Goal: Task Accomplishment & Management: Use online tool/utility

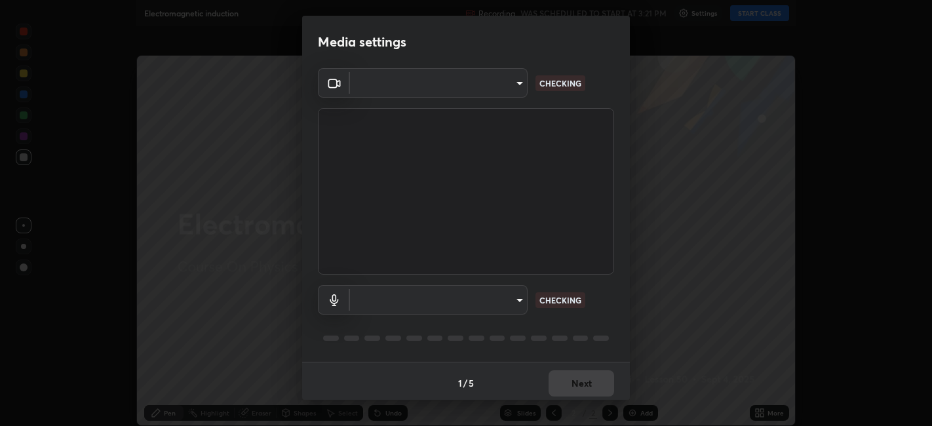
type input "48fc0a16f9878d898b75c0c4e5e46a424a6be3b5c6c23e4932c3d8132f80d268"
type input "communications"
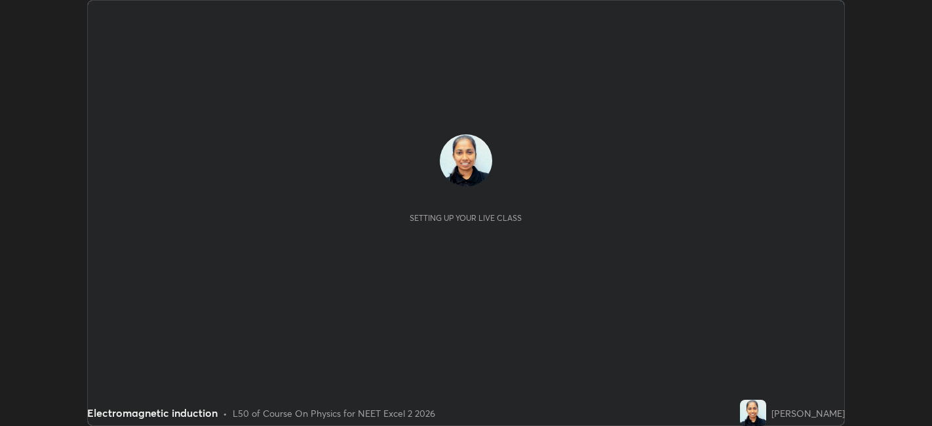
scroll to position [426, 932]
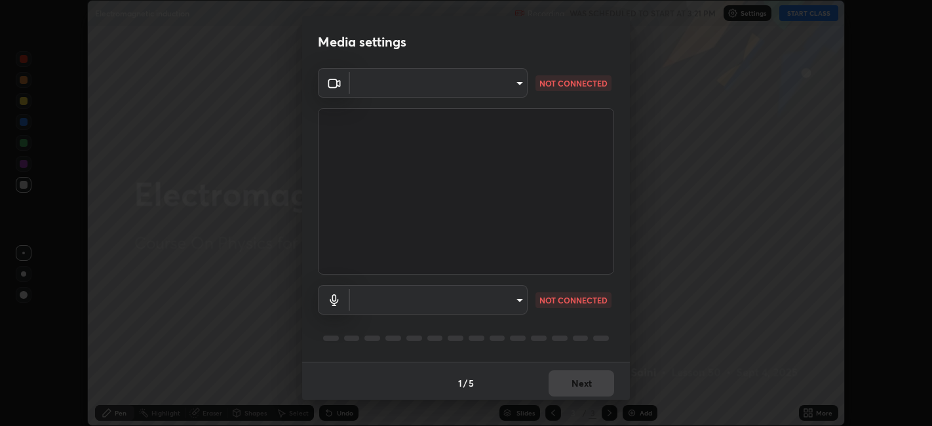
type input "48fc0a16f9878d898b75c0c4e5e46a424a6be3b5c6c23e4932c3d8132f80d268"
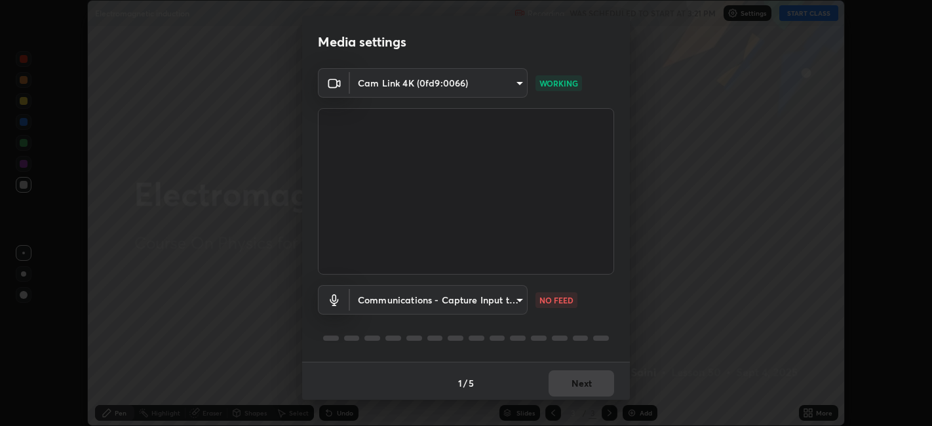
click at [370, 304] on body "Erase all Electromagnetic induction Recording WAS SCHEDULED TO START AT 3:21 PM…" at bounding box center [466, 213] width 932 height 426
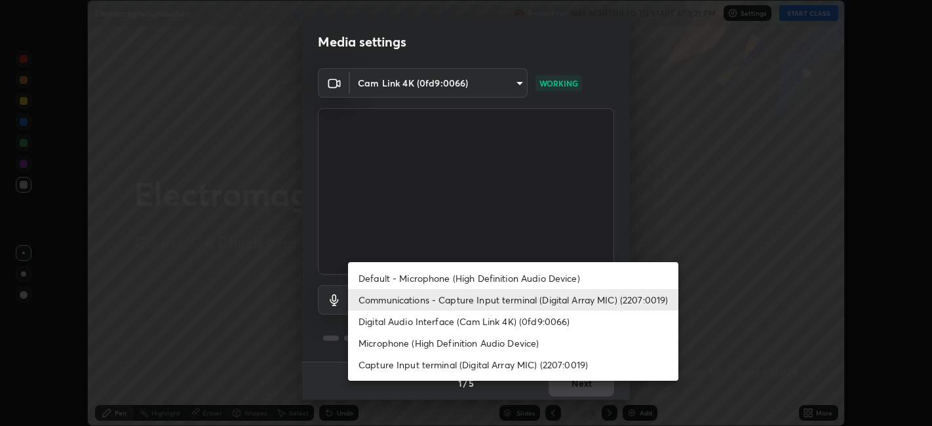
click at [372, 323] on li "Digital Audio Interface (Cam Link 4K) (0fd9:0066)" at bounding box center [513, 322] width 330 height 22
type input "37bb159c8d128e91f7afa646b2f2de1afaffda05be14b18c73eefefa0d46a9ca"
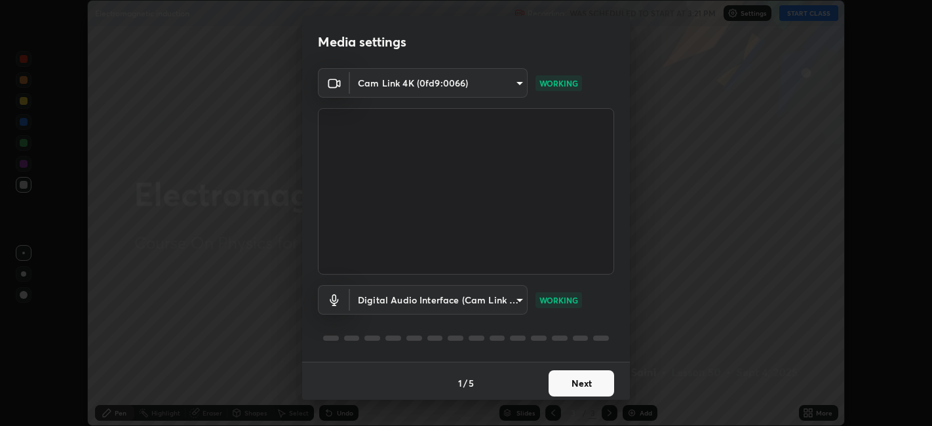
click at [569, 386] on button "Next" at bounding box center [582, 383] width 66 height 26
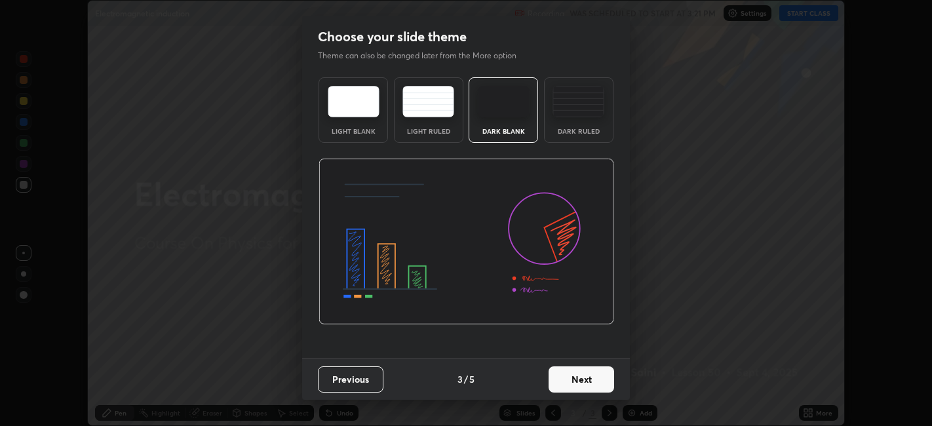
click at [568, 384] on button "Next" at bounding box center [582, 379] width 66 height 26
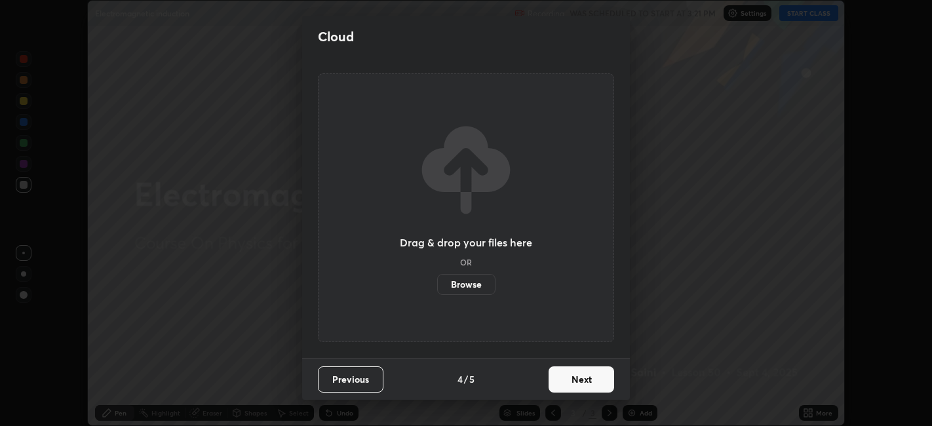
click at [568, 381] on button "Next" at bounding box center [582, 379] width 66 height 26
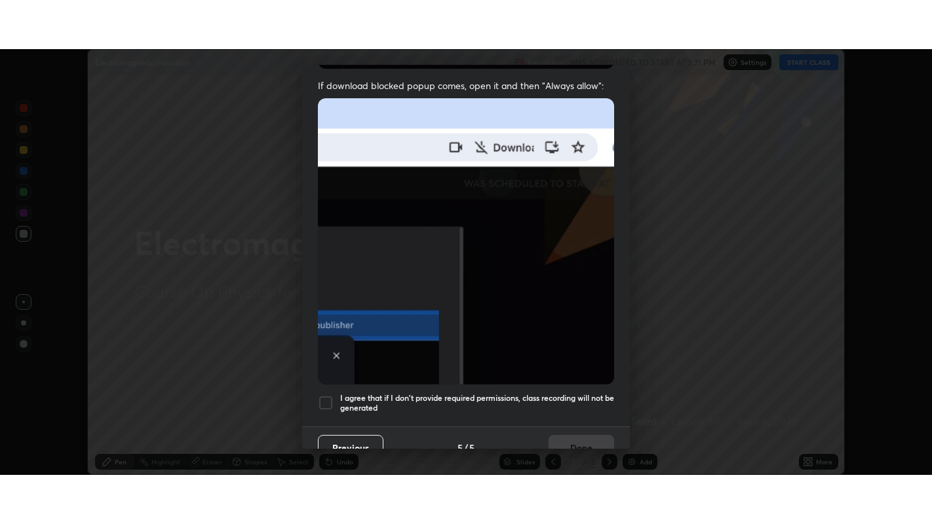
scroll to position [265, 0]
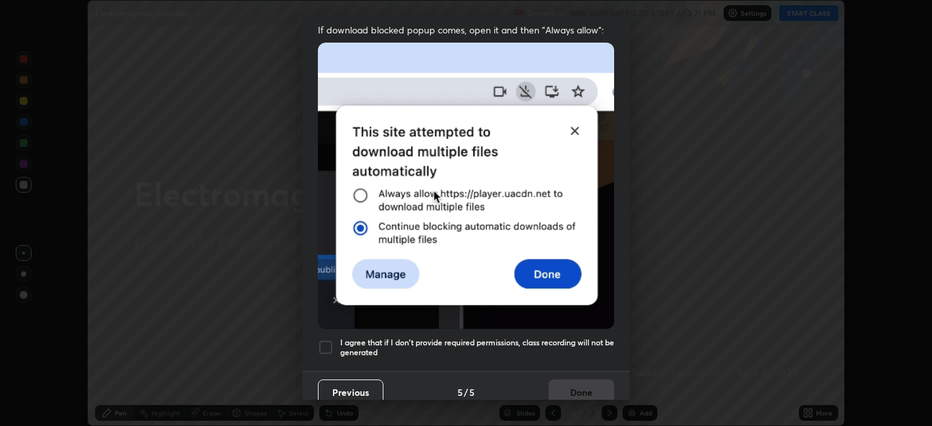
click at [522, 338] on h5 "I agree that if I don't provide required permissions, class recording will not …" at bounding box center [477, 348] width 274 height 20
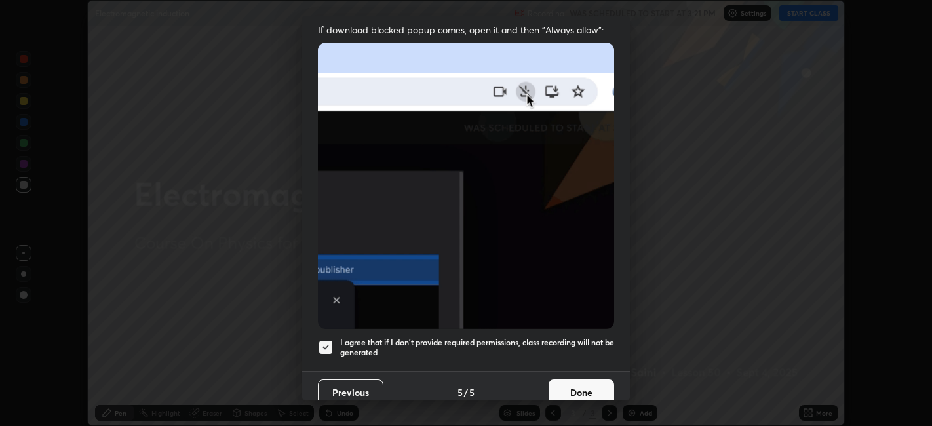
click at [563, 380] on button "Done" at bounding box center [582, 393] width 66 height 26
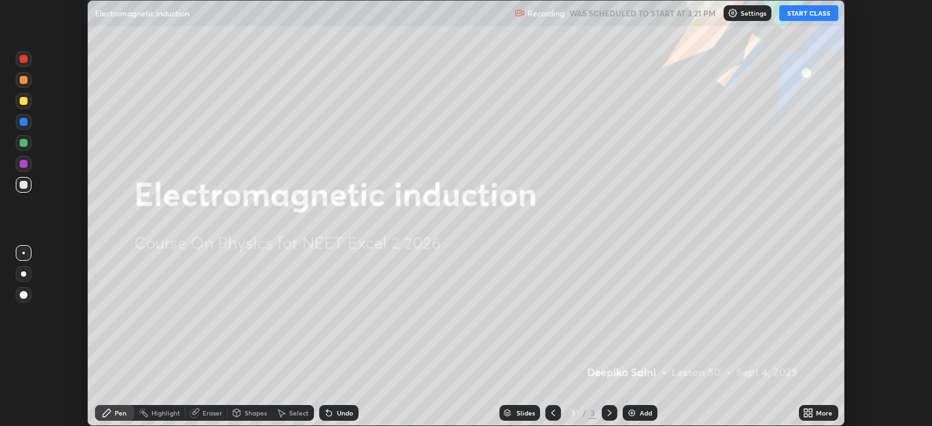
click at [806, 16] on button "START CLASS" at bounding box center [809, 13] width 59 height 16
click at [806, 410] on icon at bounding box center [805, 410] width 3 height 3
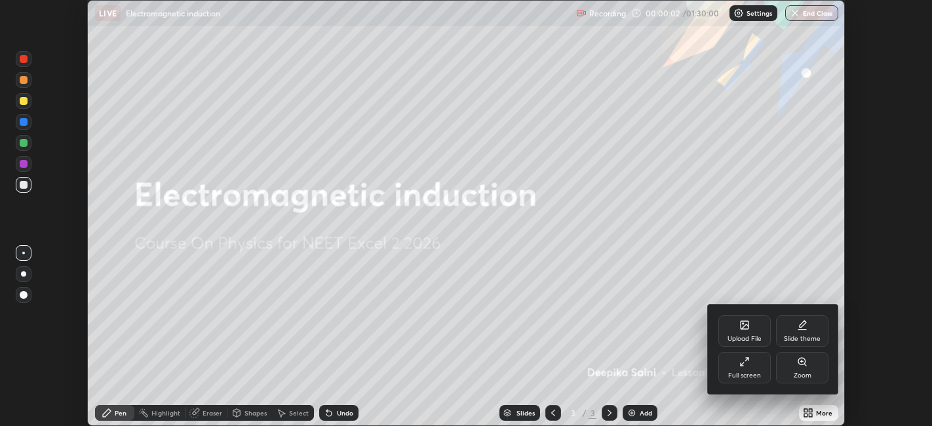
click at [751, 374] on div "Full screen" at bounding box center [744, 375] width 33 height 7
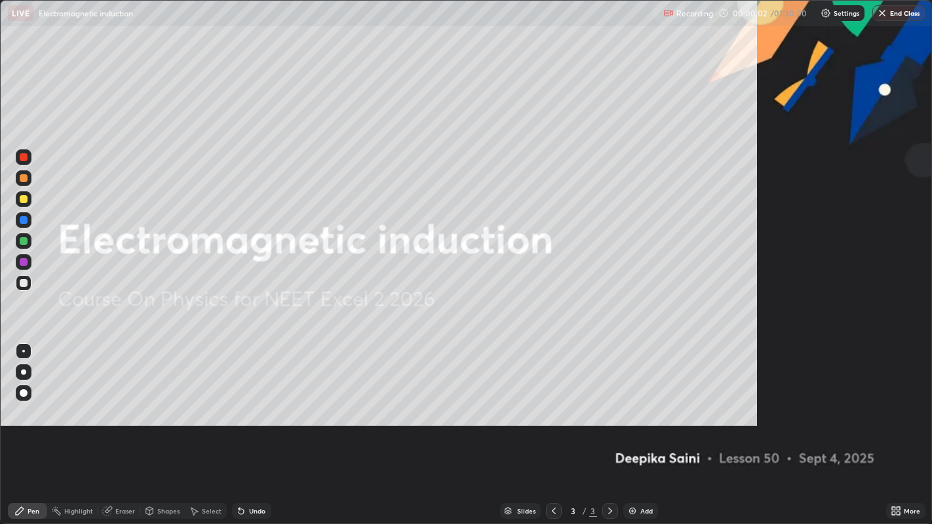
scroll to position [524, 932]
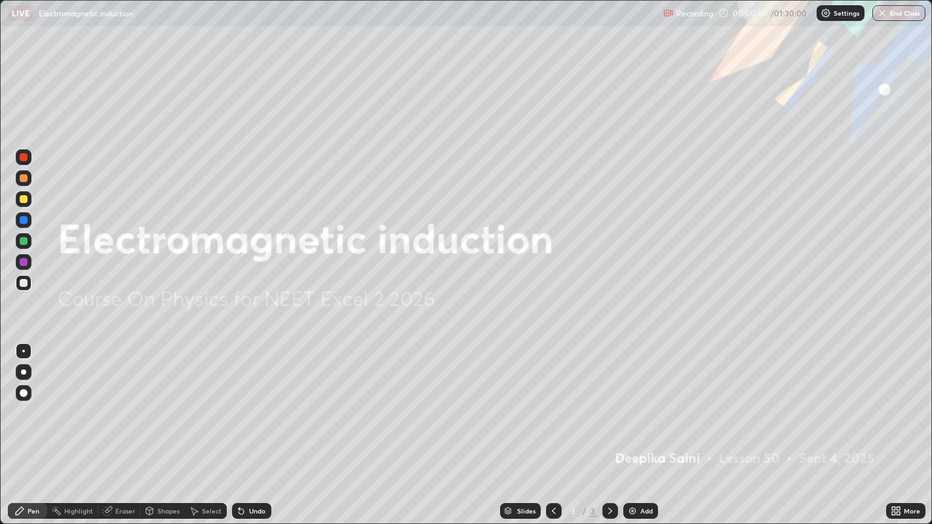
click at [649, 425] on div "Add" at bounding box center [647, 511] width 12 height 7
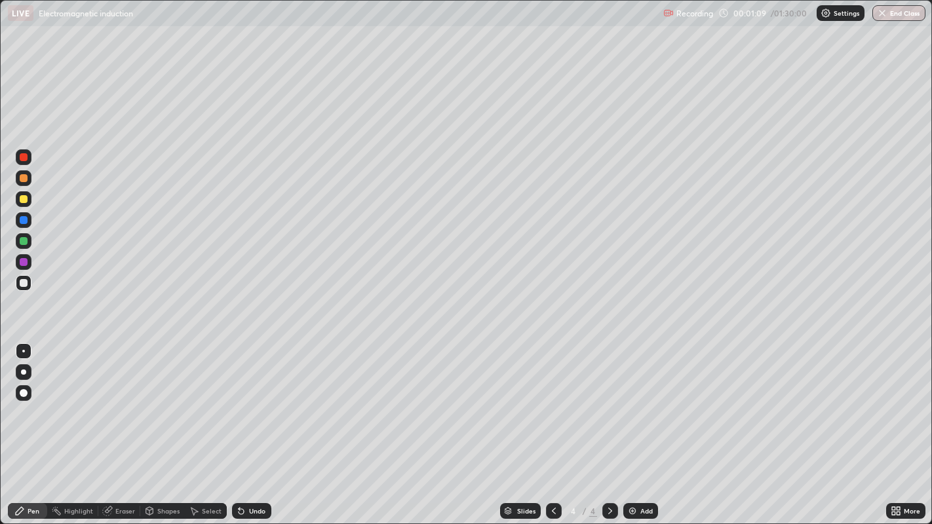
click at [26, 244] on div at bounding box center [24, 241] width 8 height 8
click at [239, 425] on icon at bounding box center [241, 511] width 5 height 5
click at [149, 425] on icon at bounding box center [149, 513] width 0 height 5
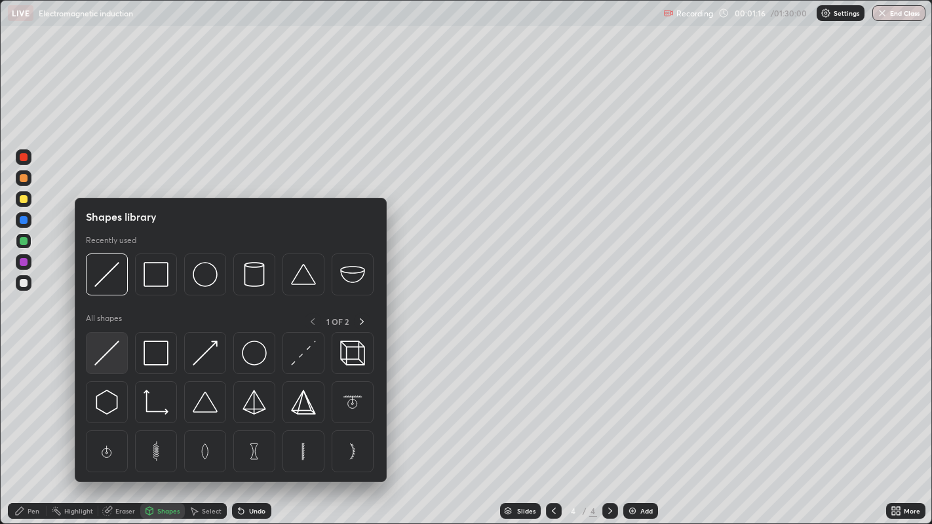
click at [109, 353] on img at bounding box center [106, 353] width 25 height 25
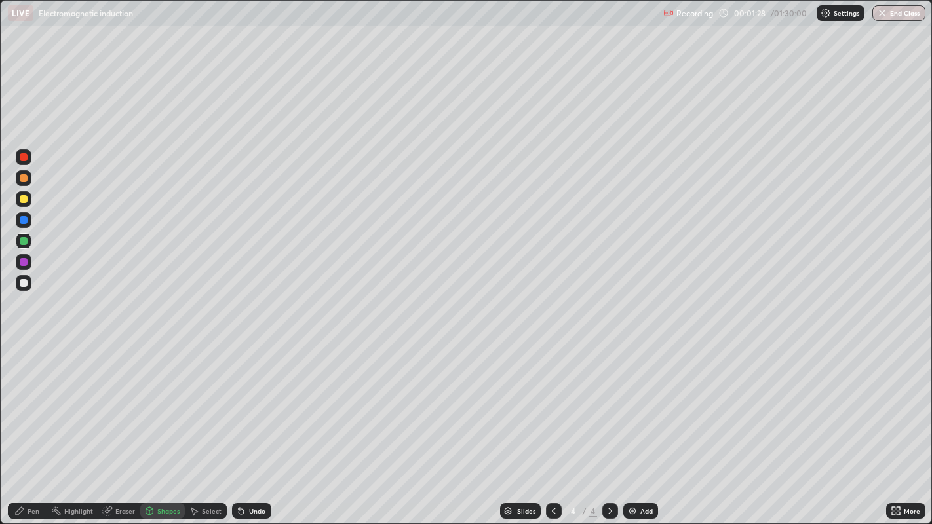
click at [249, 425] on div "Undo" at bounding box center [257, 511] width 16 height 7
click at [28, 425] on div "Pen" at bounding box center [34, 511] width 12 height 7
click at [123, 425] on div "Eraser" at bounding box center [125, 511] width 20 height 7
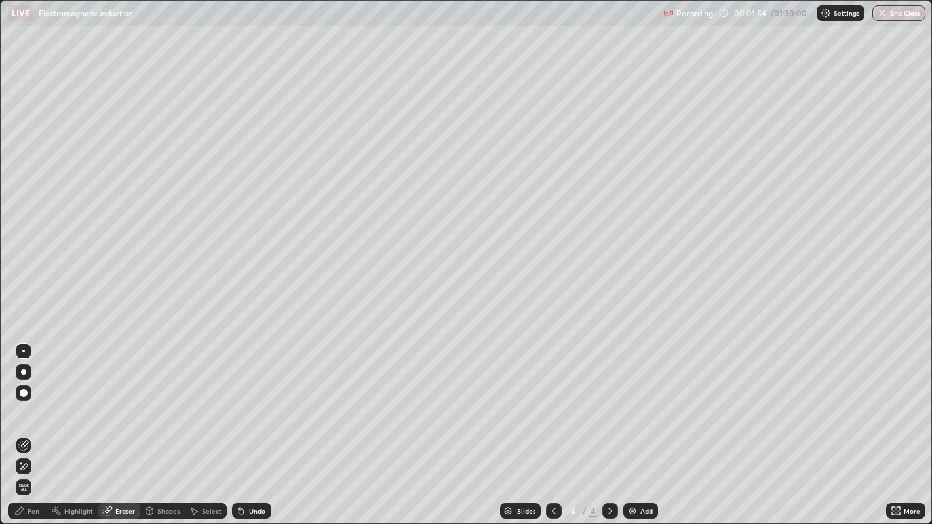
click at [25, 425] on div "Pen" at bounding box center [27, 512] width 39 height 16
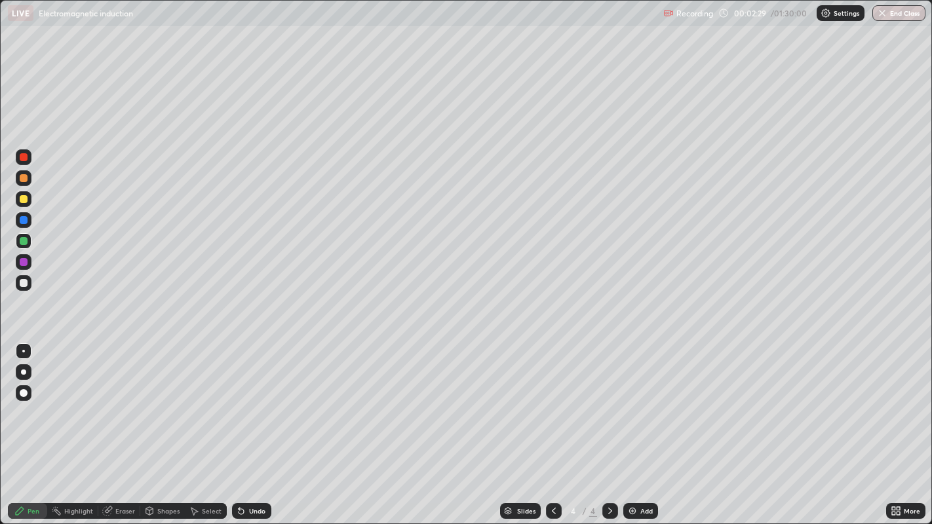
click at [21, 372] on div at bounding box center [23, 372] width 5 height 5
click at [23, 218] on div at bounding box center [24, 220] width 8 height 8
click at [23, 198] on div at bounding box center [24, 199] width 8 height 8
click at [633, 425] on img at bounding box center [632, 511] width 10 height 10
click at [20, 262] on div at bounding box center [24, 262] width 8 height 8
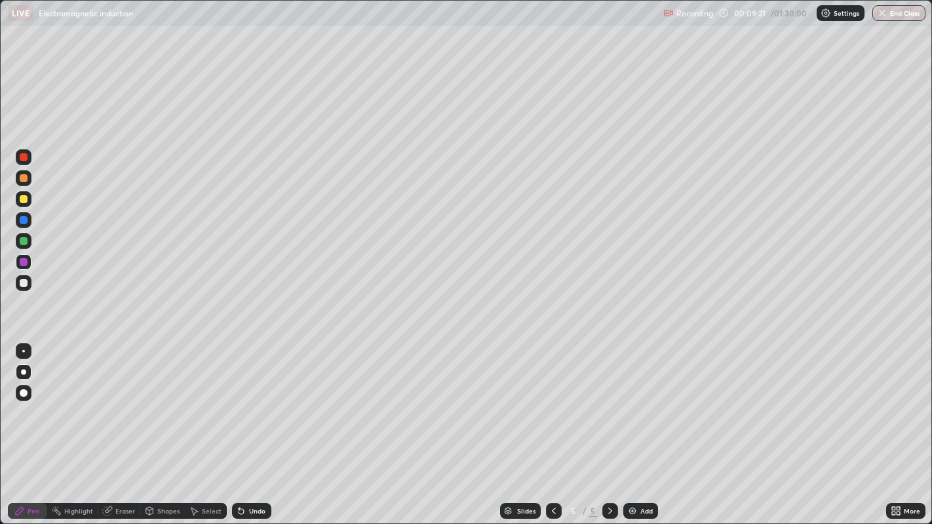
click at [247, 425] on div "Undo" at bounding box center [251, 512] width 39 height 16
click at [25, 242] on div at bounding box center [24, 241] width 8 height 8
click at [165, 425] on div "Shapes" at bounding box center [168, 511] width 22 height 7
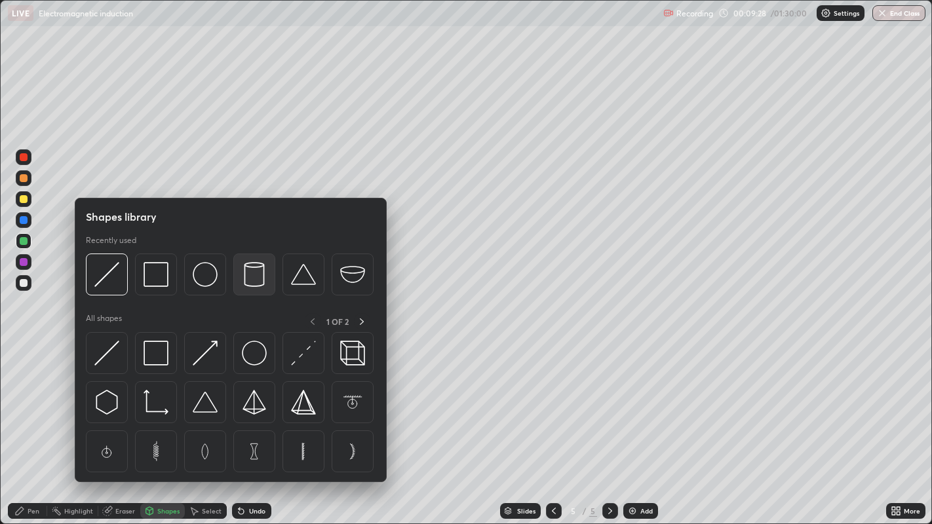
click at [243, 288] on div at bounding box center [254, 275] width 42 height 42
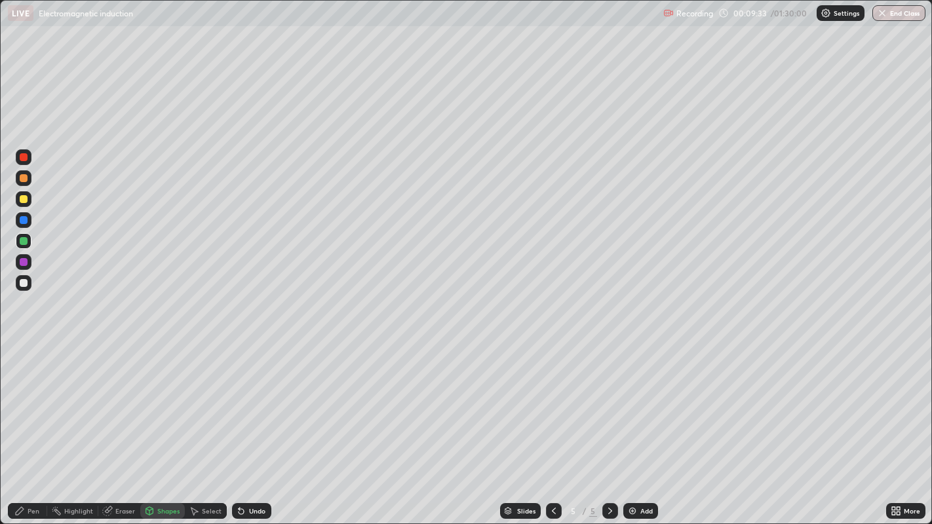
click at [30, 425] on div "Pen" at bounding box center [34, 511] width 12 height 7
click at [552, 425] on icon at bounding box center [554, 511] width 10 height 10
click at [608, 425] on icon at bounding box center [610, 511] width 10 height 10
click at [633, 425] on img at bounding box center [632, 511] width 10 height 10
click at [20, 159] on div at bounding box center [24, 157] width 8 height 8
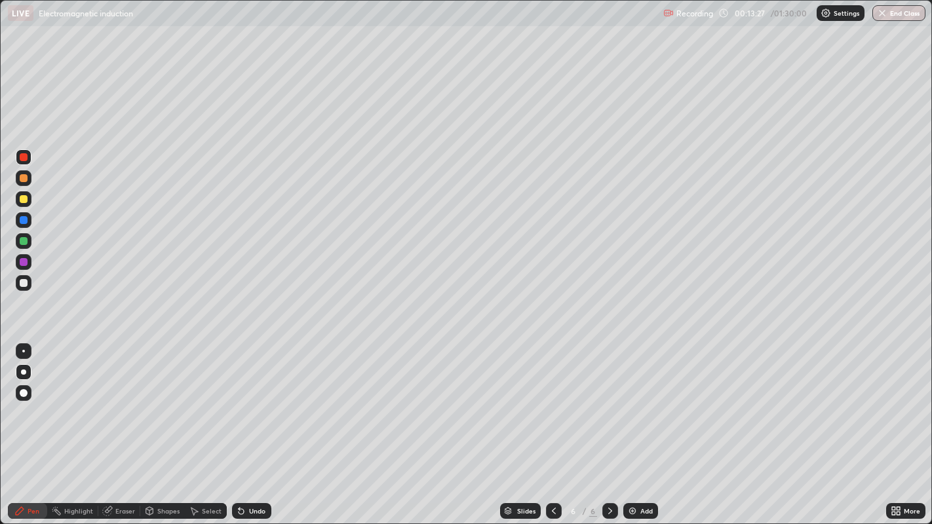
click at [149, 425] on icon at bounding box center [149, 513] width 0 height 5
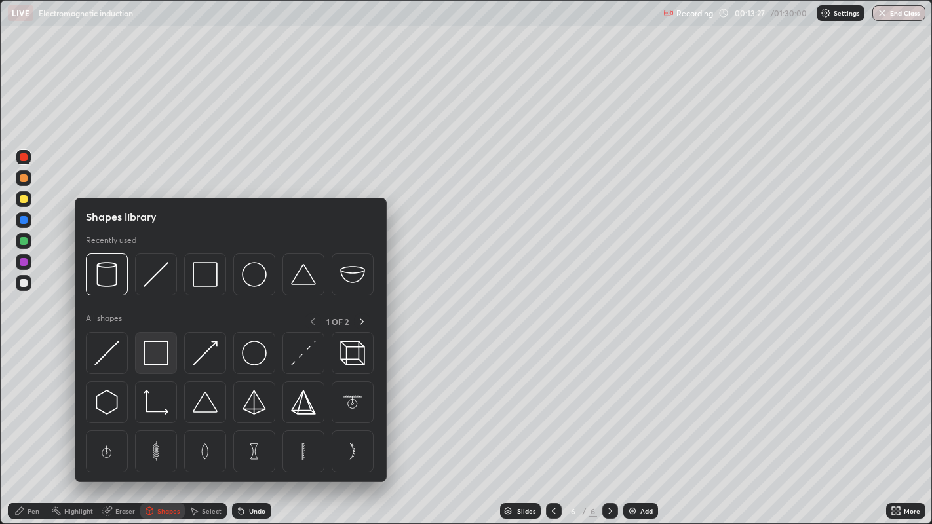
click at [157, 357] on img at bounding box center [156, 353] width 25 height 25
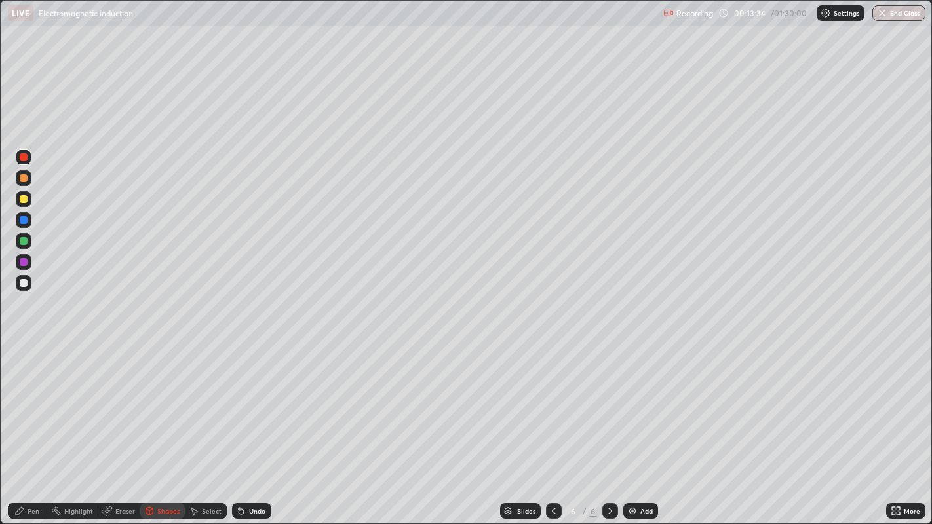
click at [243, 425] on icon at bounding box center [241, 511] width 5 height 5
click at [20, 425] on icon at bounding box center [20, 511] width 8 height 8
click at [22, 219] on div at bounding box center [24, 220] width 8 height 8
click at [20, 200] on div at bounding box center [24, 199] width 8 height 8
click at [631, 425] on img at bounding box center [632, 511] width 10 height 10
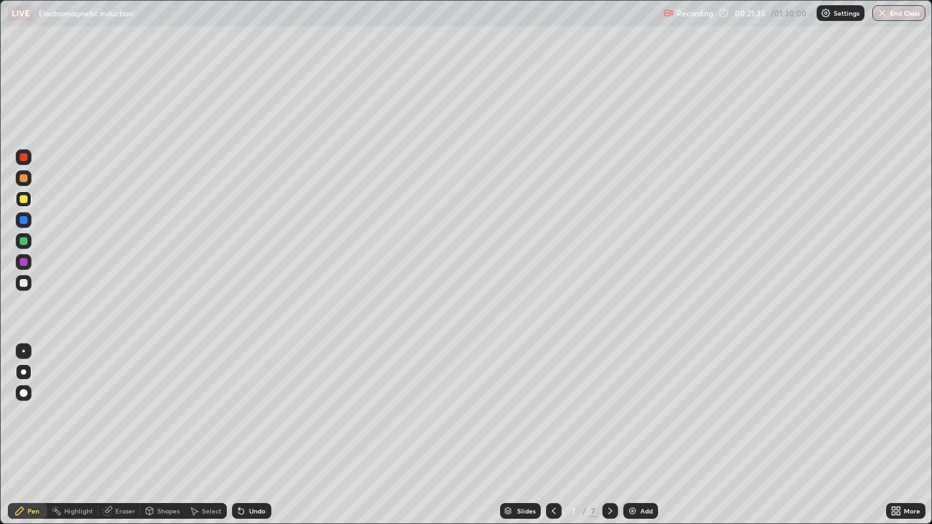
click at [552, 425] on icon at bounding box center [554, 511] width 10 height 10
click at [608, 425] on icon at bounding box center [610, 511] width 10 height 10
click at [627, 425] on img at bounding box center [632, 511] width 10 height 10
click at [21, 269] on div at bounding box center [24, 262] width 16 height 16
click at [24, 198] on div at bounding box center [24, 199] width 8 height 8
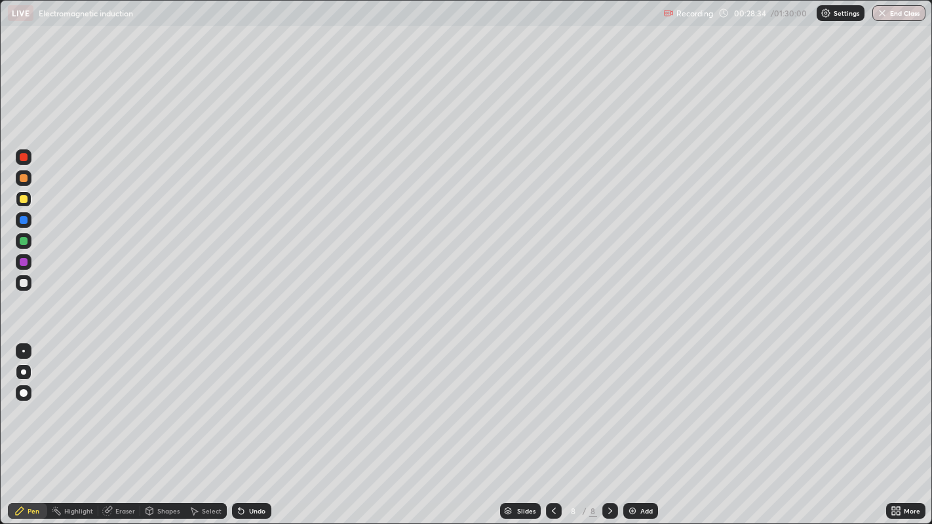
click at [22, 159] on div at bounding box center [24, 157] width 8 height 8
click at [121, 425] on div "Eraser" at bounding box center [125, 511] width 20 height 7
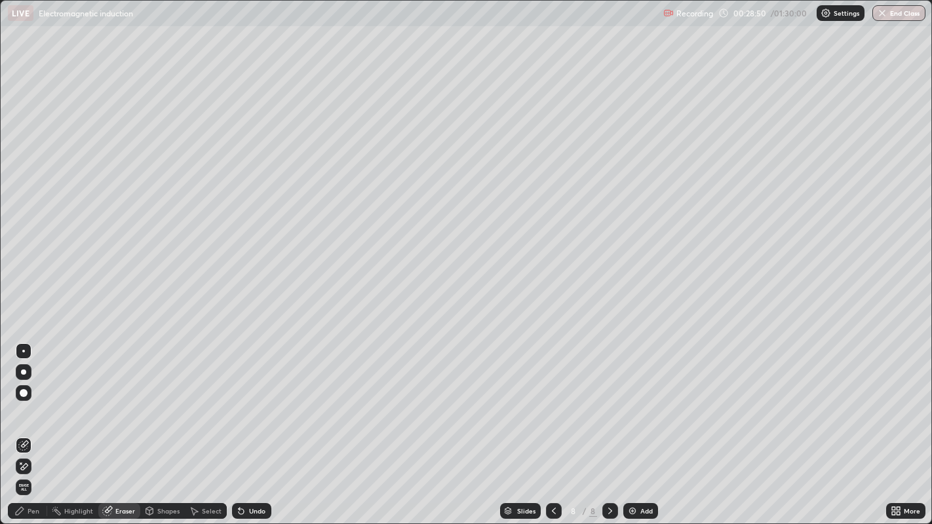
click at [30, 425] on div "Pen" at bounding box center [34, 511] width 12 height 7
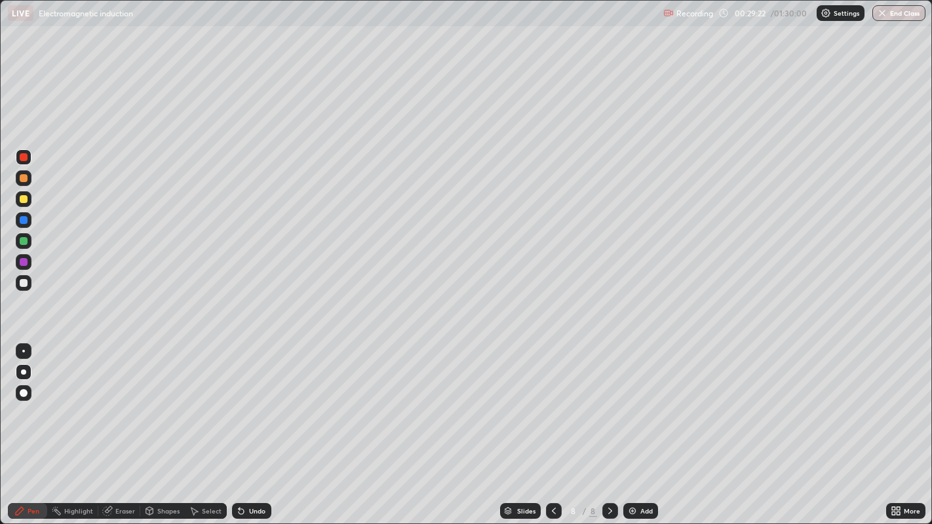
click at [26, 264] on div at bounding box center [24, 262] width 8 height 8
click at [127, 425] on div "Eraser" at bounding box center [125, 511] width 20 height 7
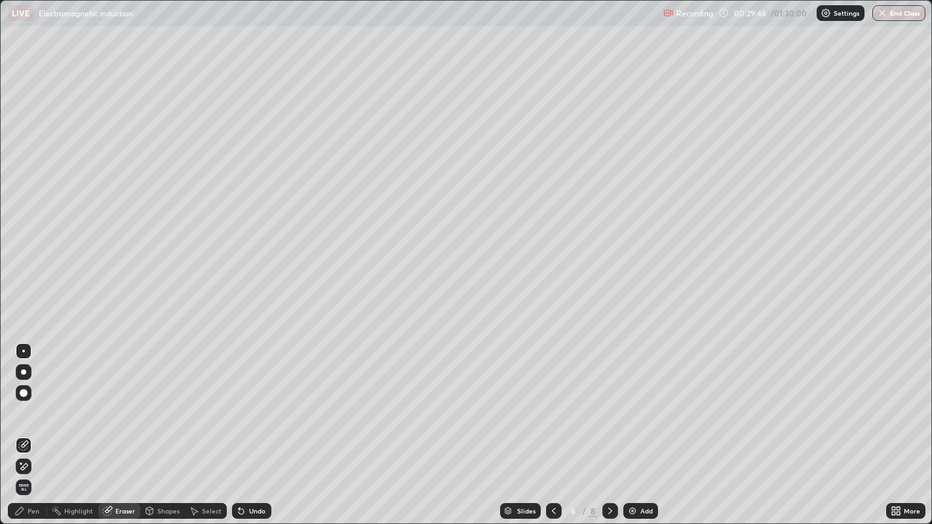
click at [27, 425] on div "Pen" at bounding box center [27, 512] width 39 height 16
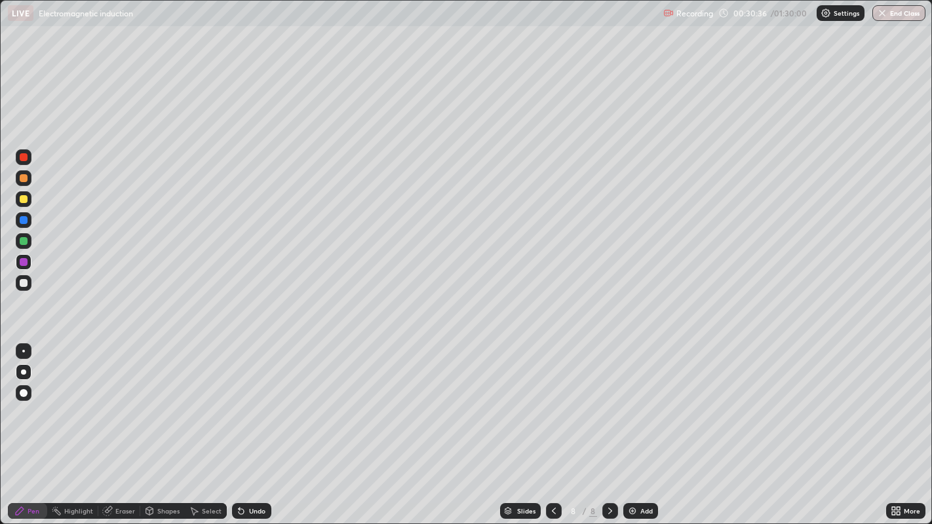
click at [632, 425] on img at bounding box center [632, 511] width 10 height 10
click at [552, 425] on icon at bounding box center [554, 511] width 10 height 10
click at [616, 425] on div at bounding box center [611, 512] width 16 height 16
click at [25, 222] on div at bounding box center [24, 220] width 8 height 8
click at [24, 241] on div at bounding box center [24, 241] width 8 height 8
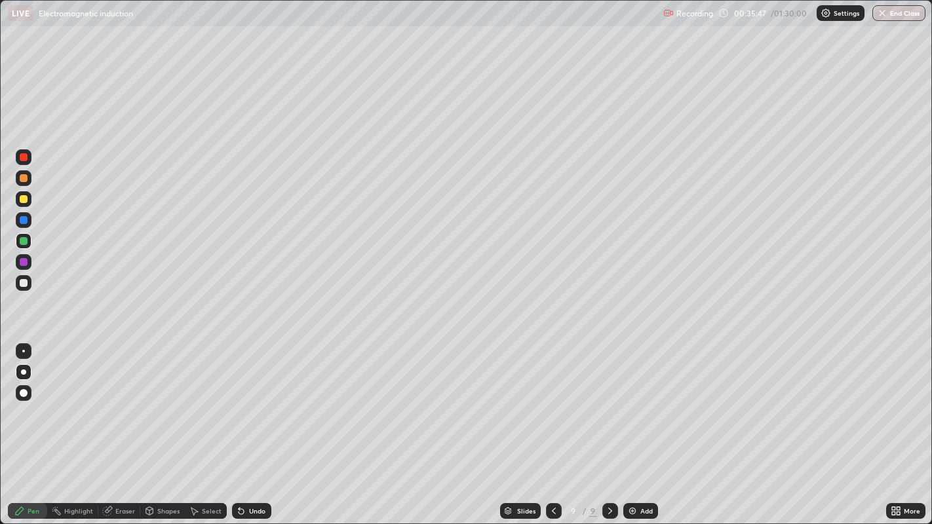
click at [125, 425] on div "Eraser" at bounding box center [125, 511] width 20 height 7
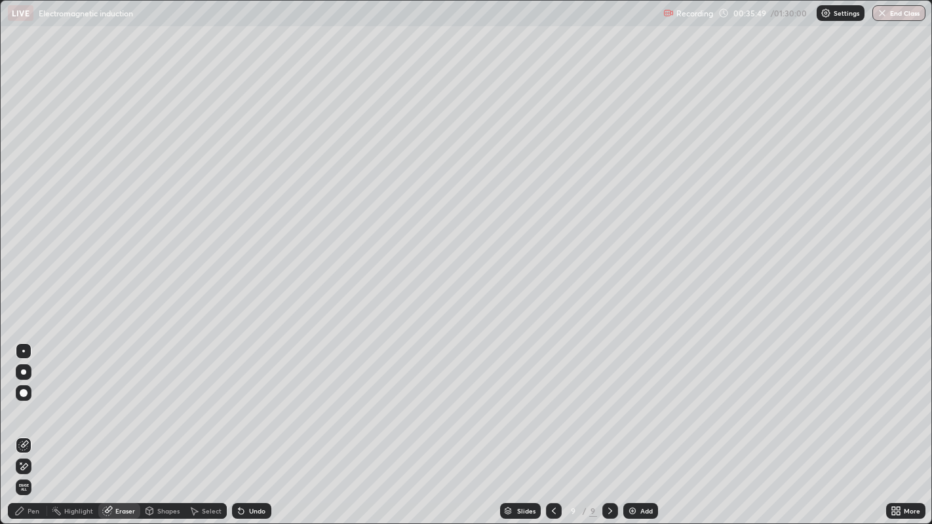
click at [33, 425] on div "Pen" at bounding box center [34, 511] width 12 height 7
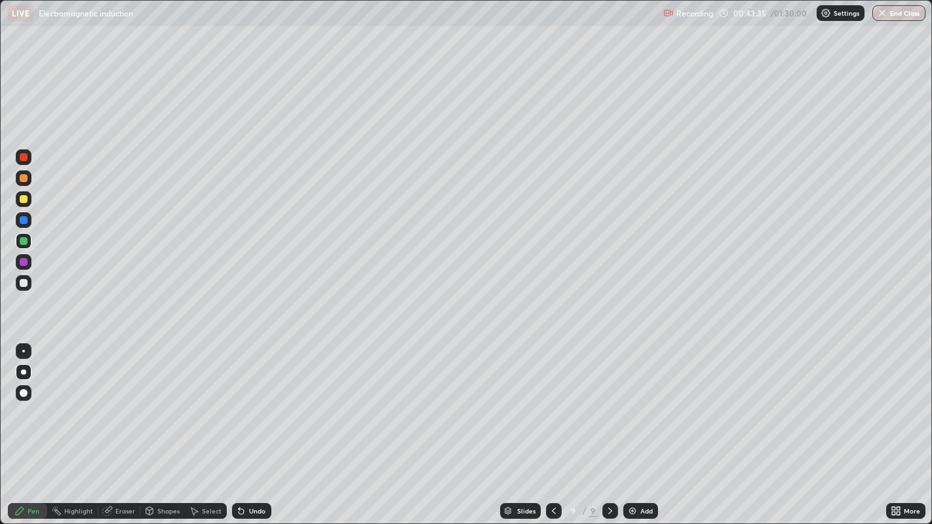
click at [635, 425] on img at bounding box center [632, 511] width 10 height 10
click at [20, 197] on div at bounding box center [24, 199] width 8 height 8
click at [23, 269] on div at bounding box center [24, 262] width 16 height 16
click at [23, 285] on div at bounding box center [24, 283] width 8 height 8
click at [155, 425] on div "Shapes" at bounding box center [162, 512] width 45 height 16
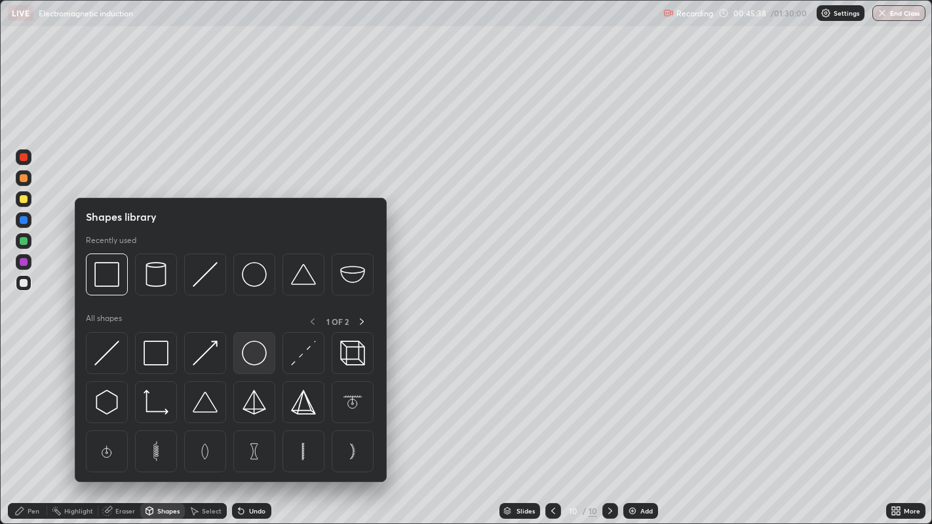
click at [242, 355] on img at bounding box center [254, 353] width 25 height 25
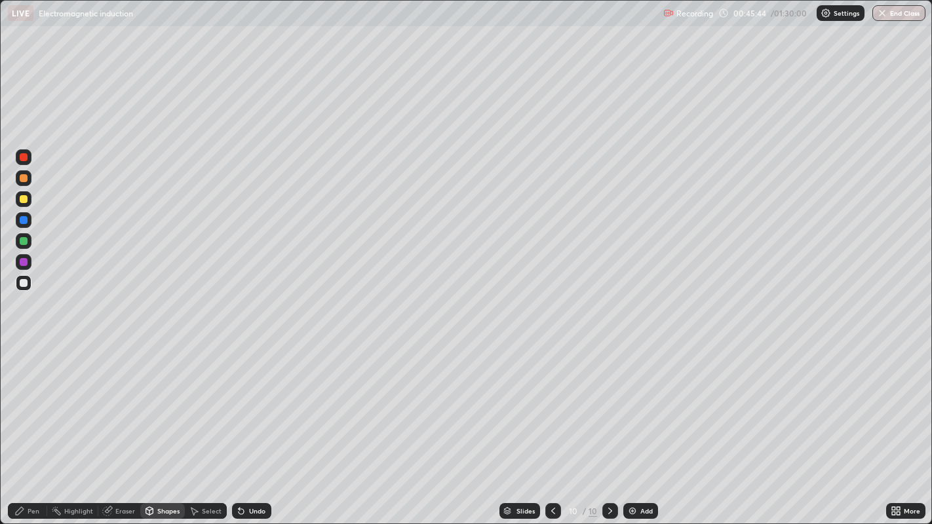
click at [244, 425] on icon at bounding box center [241, 511] width 10 height 10
click at [113, 425] on div "Eraser" at bounding box center [119, 512] width 42 height 16
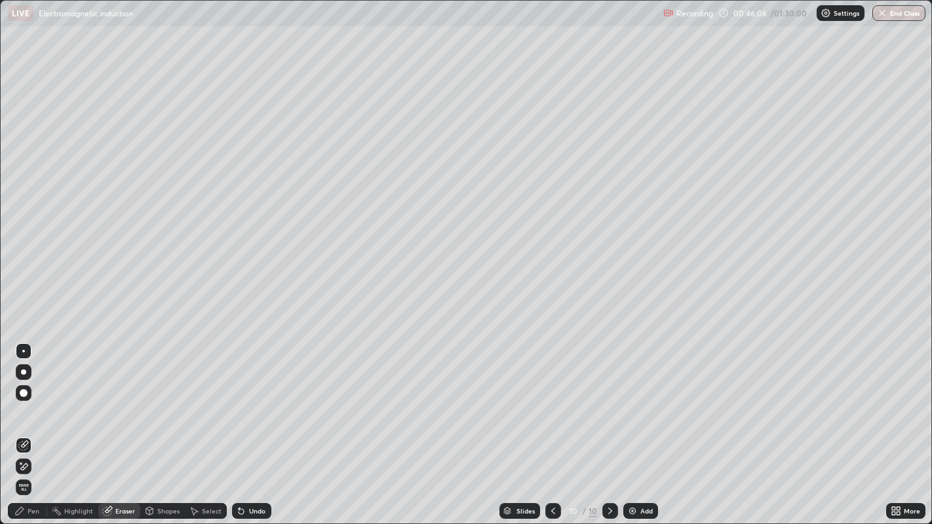
click at [28, 425] on div "Pen" at bounding box center [34, 511] width 12 height 7
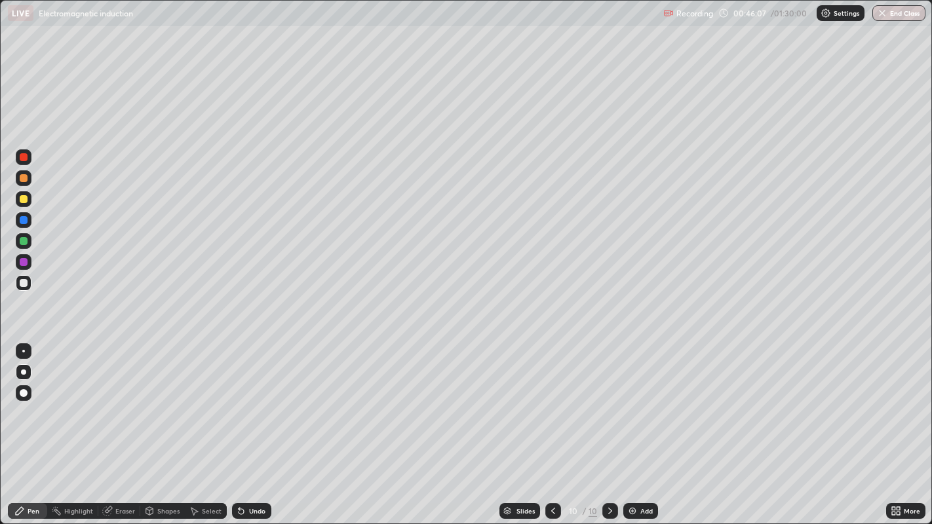
click at [24, 197] on div at bounding box center [24, 199] width 8 height 8
click at [629, 425] on img at bounding box center [632, 511] width 10 height 10
click at [26, 220] on div at bounding box center [24, 220] width 8 height 8
click at [546, 425] on div at bounding box center [554, 512] width 16 height 16
click at [612, 425] on icon at bounding box center [610, 511] width 10 height 10
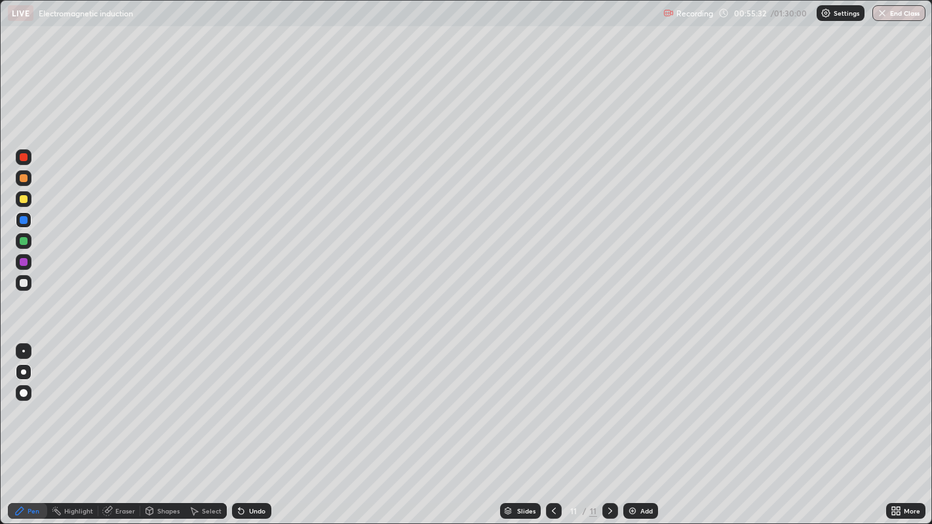
click at [895, 17] on button "End Class" at bounding box center [899, 13] width 53 height 16
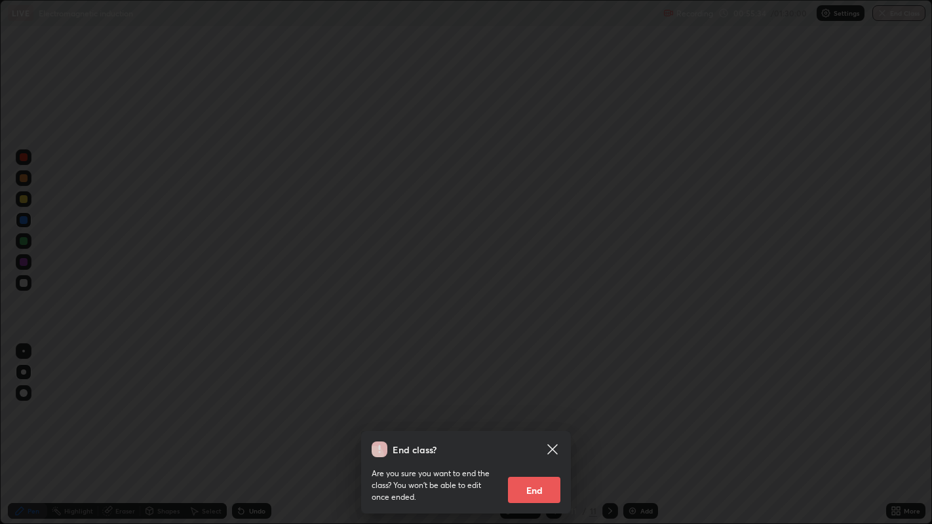
click at [531, 425] on button "End" at bounding box center [534, 490] width 52 height 26
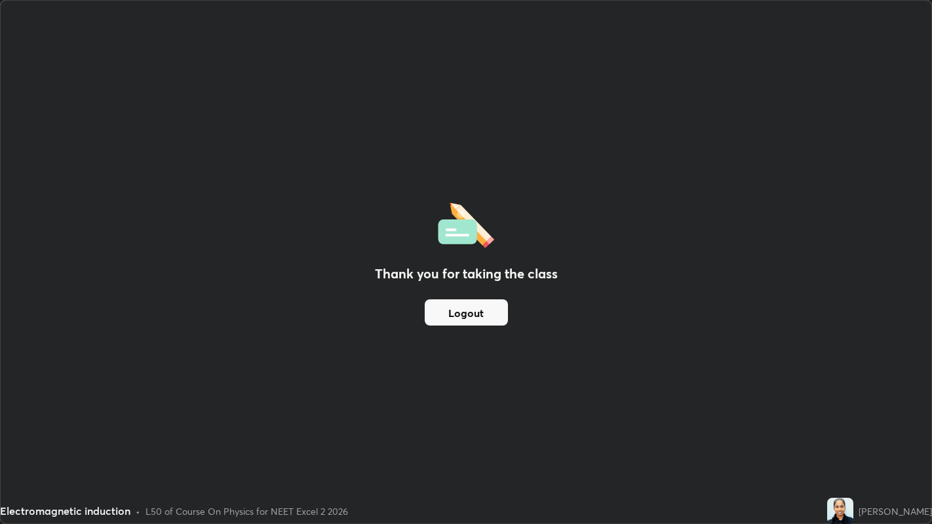
click at [479, 311] on button "Logout" at bounding box center [466, 313] width 83 height 26
click at [477, 313] on button "Logout" at bounding box center [466, 313] width 83 height 26
click at [458, 307] on button "Logout" at bounding box center [466, 313] width 83 height 26
